Goal: Task Accomplishment & Management: Use online tool/utility

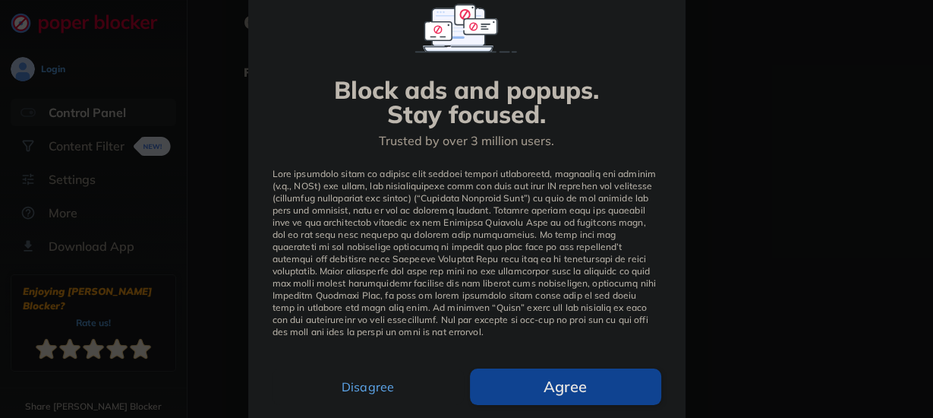
click at [366, 347] on button "Disagree" at bounding box center [368, 386] width 191 height 36
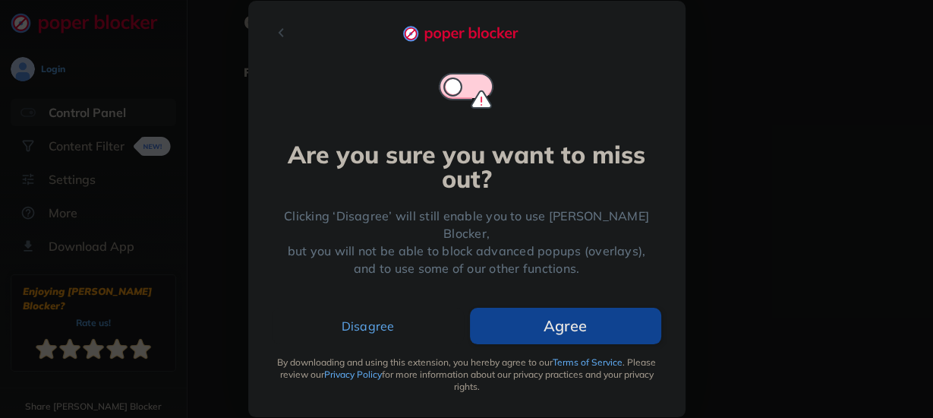
click at [377, 323] on button "Disagree" at bounding box center [368, 325] width 191 height 36
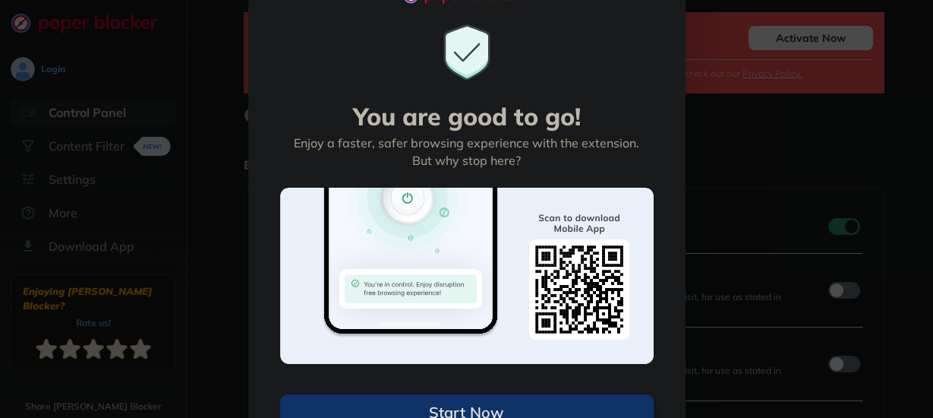
click at [478, 347] on button "Start Now" at bounding box center [467, 412] width 374 height 36
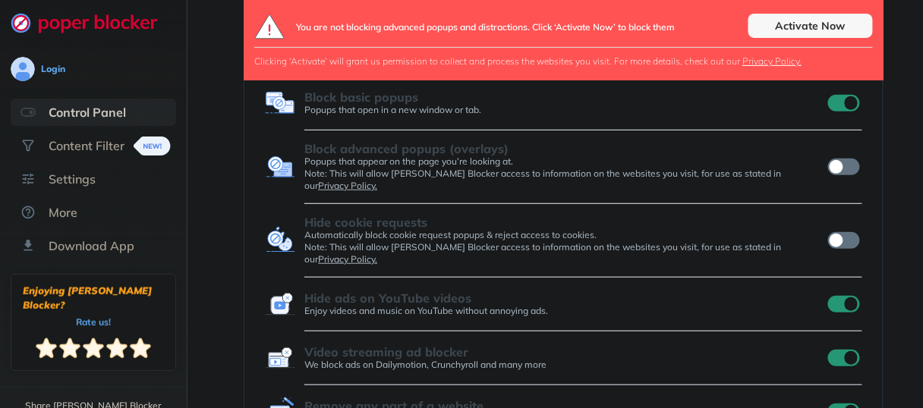
scroll to position [146, 0]
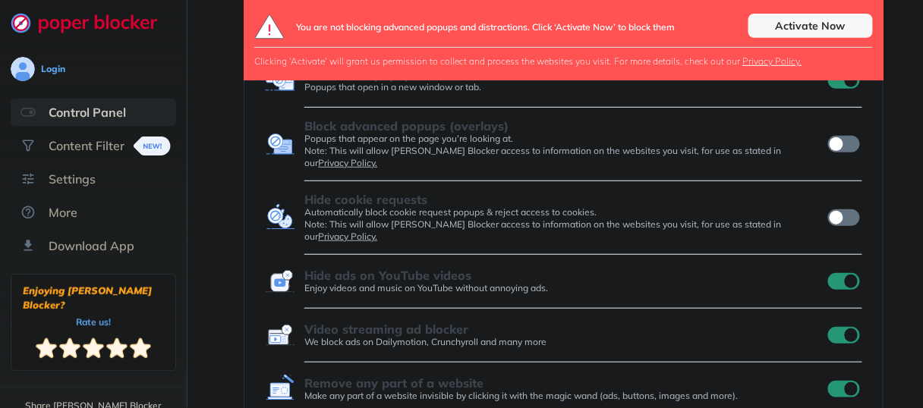
click at [777, 273] on input "checkbox" at bounding box center [844, 281] width 32 height 17
click at [777, 24] on div "Activate Now" at bounding box center [811, 26] width 125 height 24
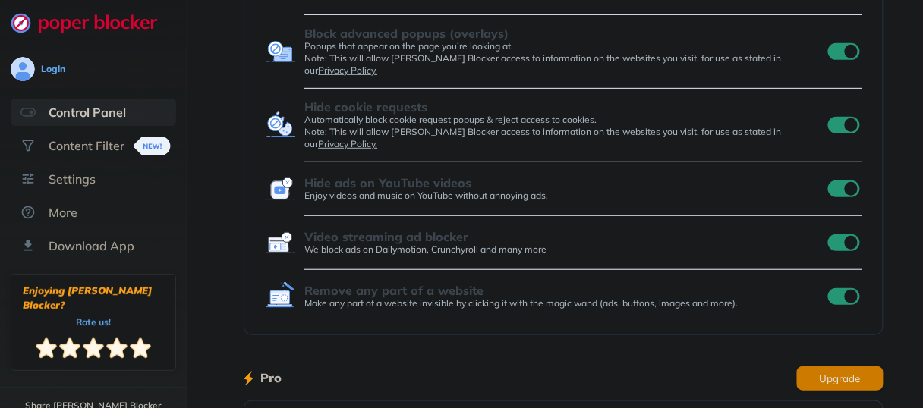
scroll to position [52, 0]
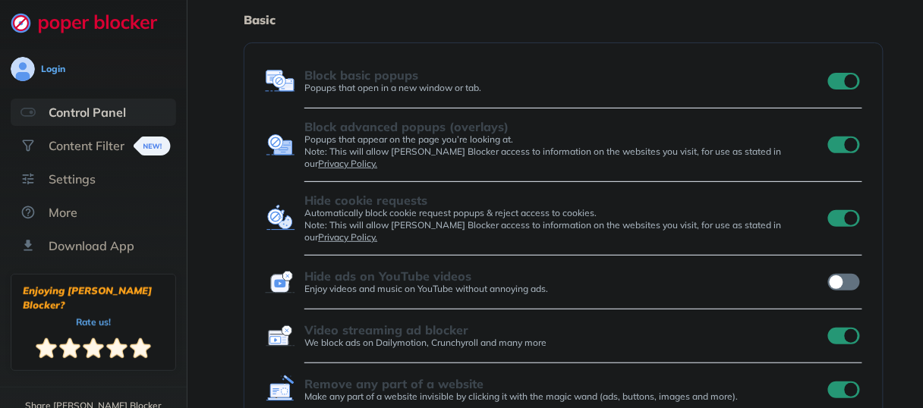
click at [777, 137] on input "checkbox" at bounding box center [844, 145] width 32 height 17
click at [777, 210] on input "checkbox" at bounding box center [844, 218] width 32 height 17
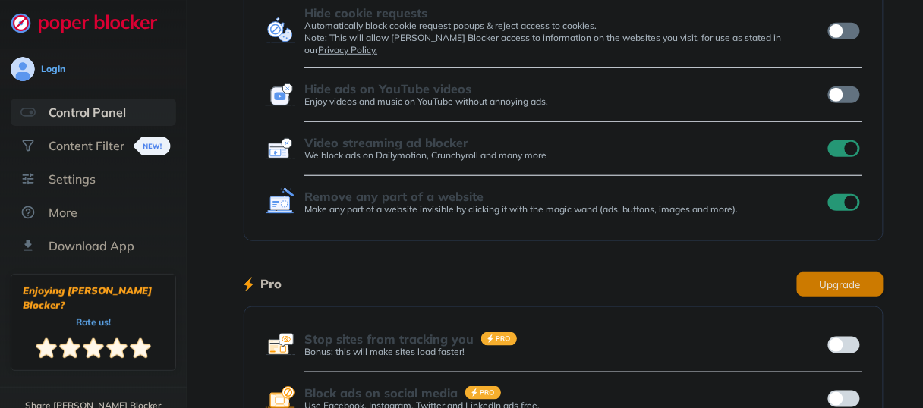
scroll to position [219, 0]
